Goal: Transaction & Acquisition: Subscribe to service/newsletter

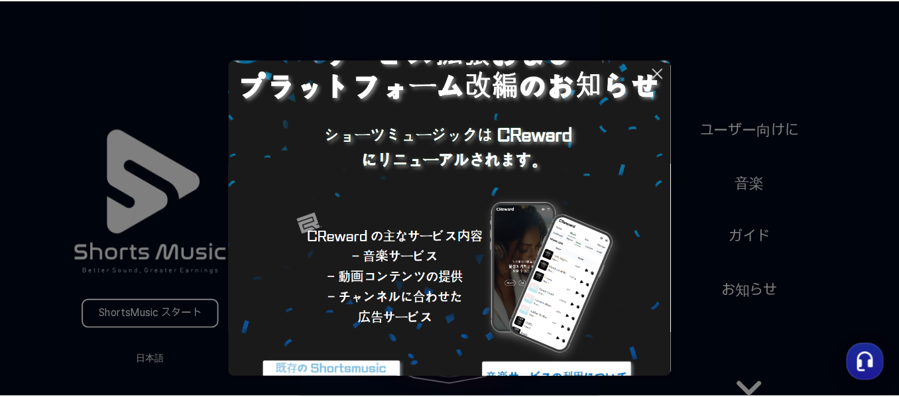
scroll to position [128, 0]
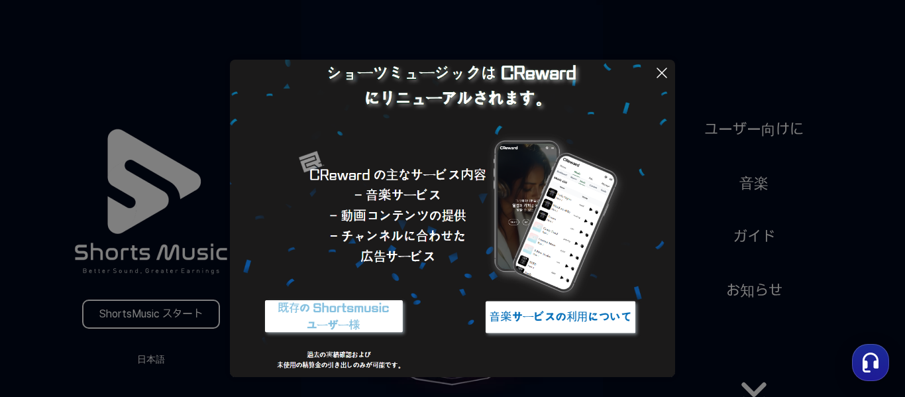
click at [540, 321] on img at bounding box center [561, 317] width 166 height 50
click at [164, 308] on button at bounding box center [452, 198] width 905 height 397
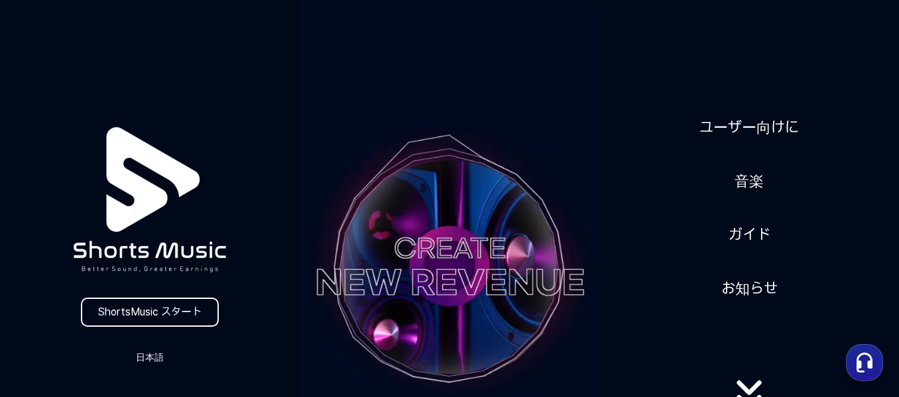
scroll to position [133, 0]
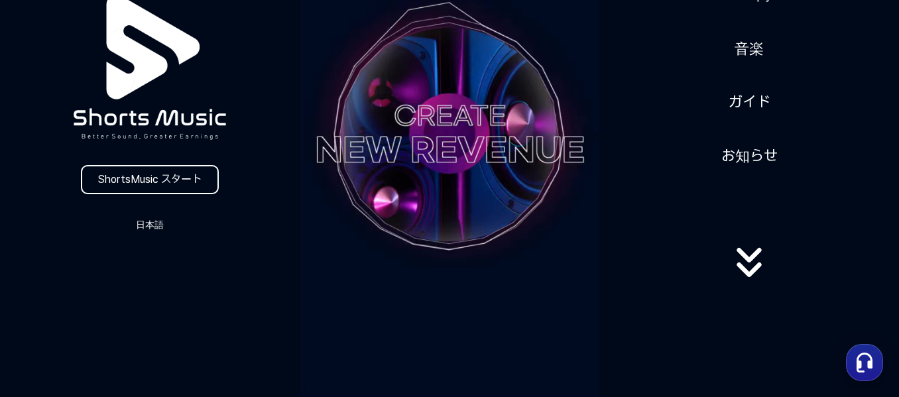
click at [455, 300] on video at bounding box center [450, 133] width 300 height 533
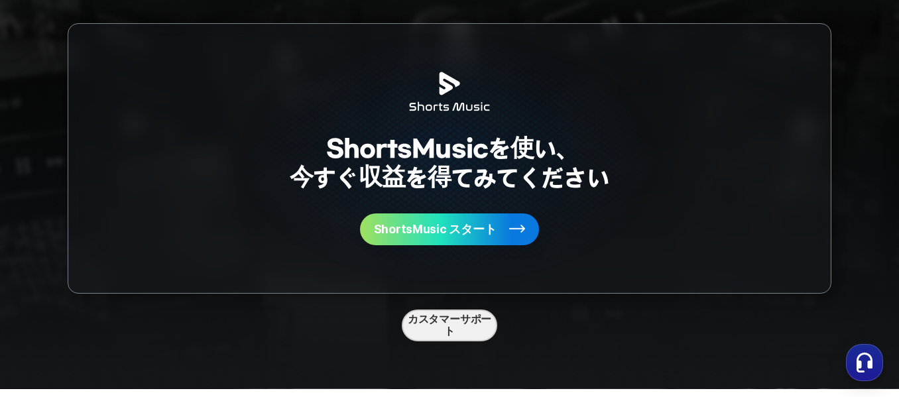
scroll to position [3447, 0]
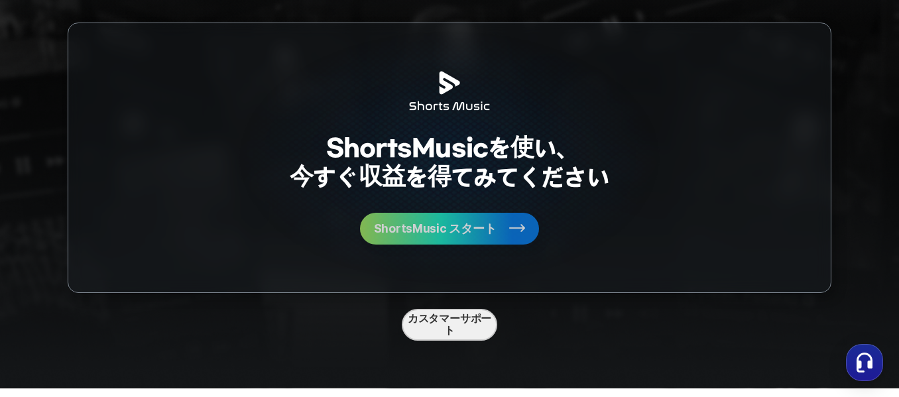
click at [464, 235] on span "ShortsMusic スタート" at bounding box center [435, 229] width 123 height 12
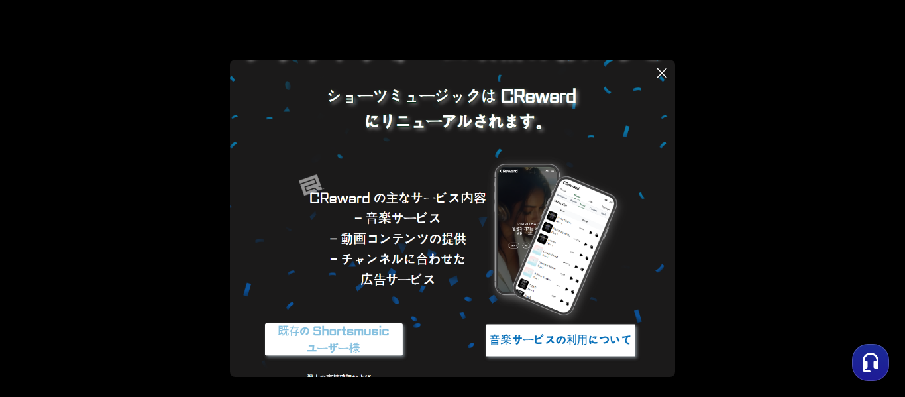
scroll to position [128, 0]
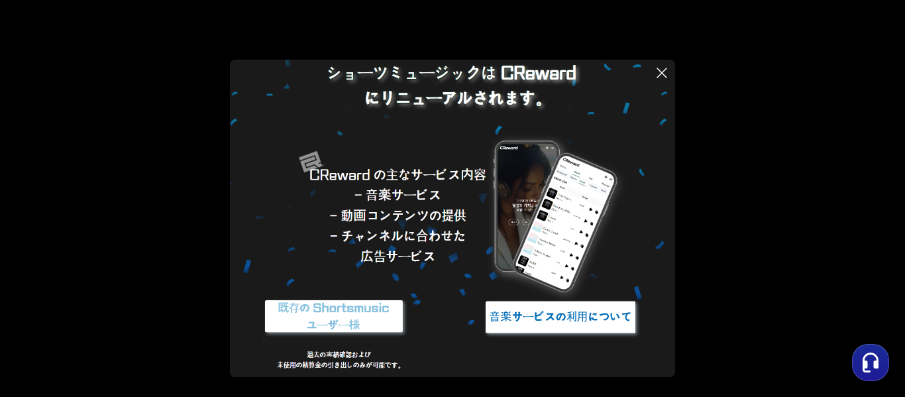
click at [578, 318] on img at bounding box center [561, 317] width 166 height 50
click at [538, 313] on img at bounding box center [561, 317] width 166 height 50
click at [661, 74] on icon at bounding box center [662, 72] width 9 height 9
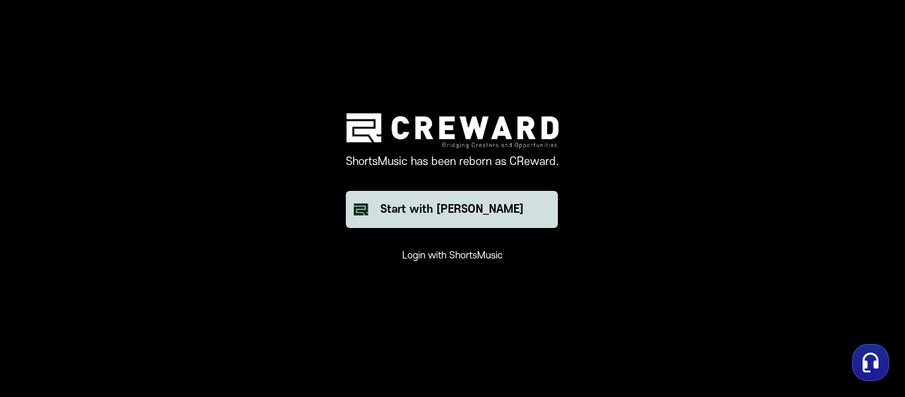
click at [476, 206] on div "Start with [PERSON_NAME]" at bounding box center [451, 210] width 143 height 16
